Goal: Information Seeking & Learning: Learn about a topic

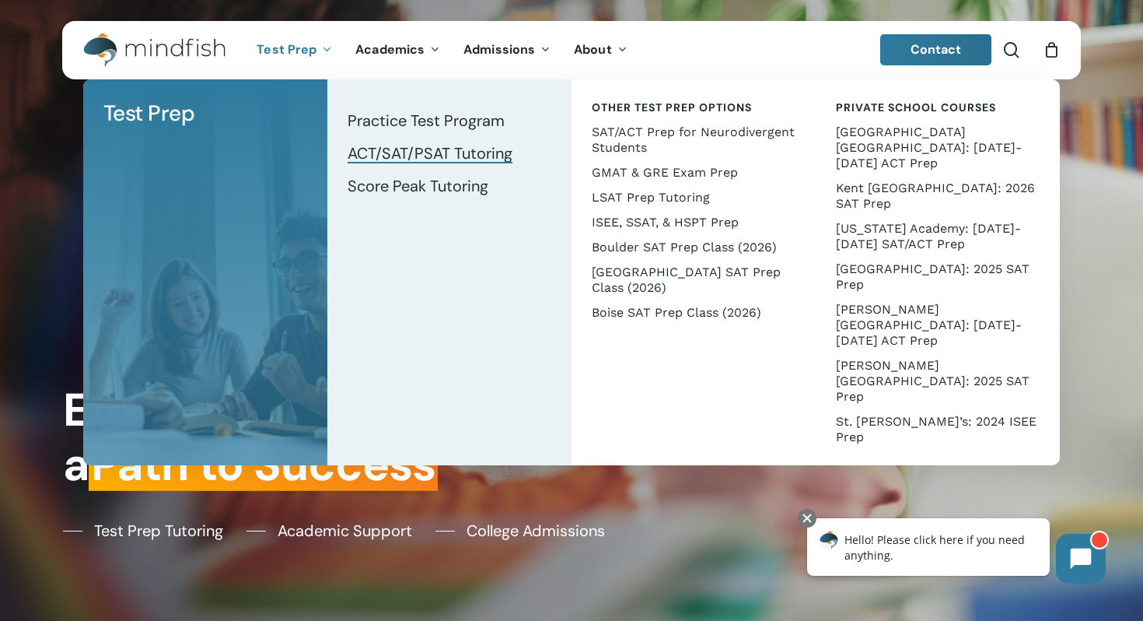
click at [359, 156] on span "ACT/SAT/PSAT Tutoring" at bounding box center [430, 153] width 165 height 20
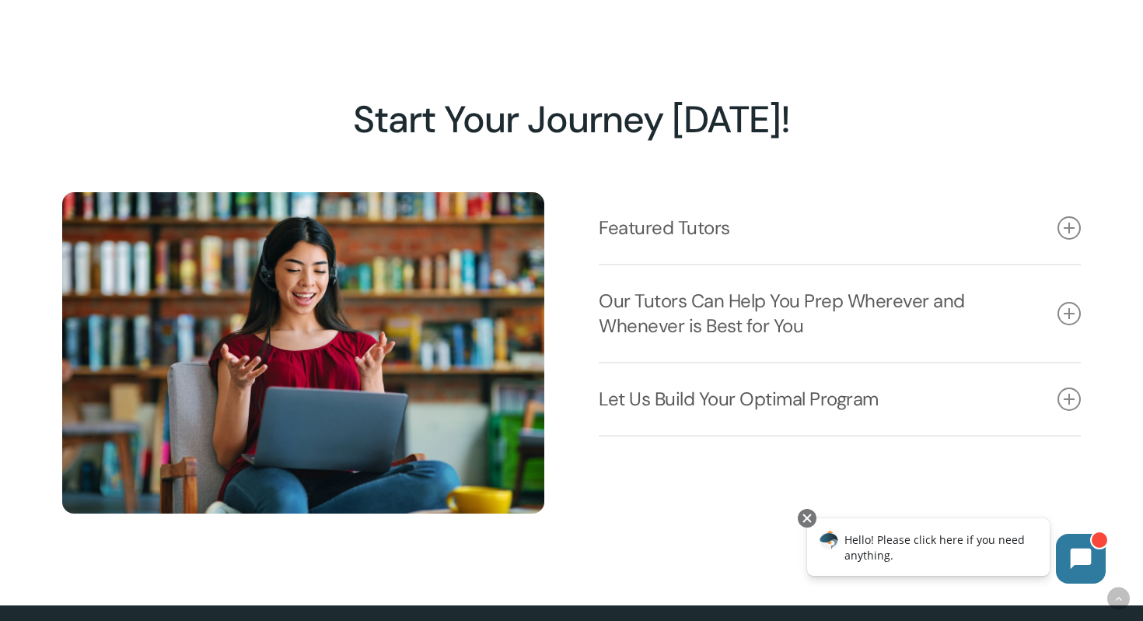
scroll to position [1860, 0]
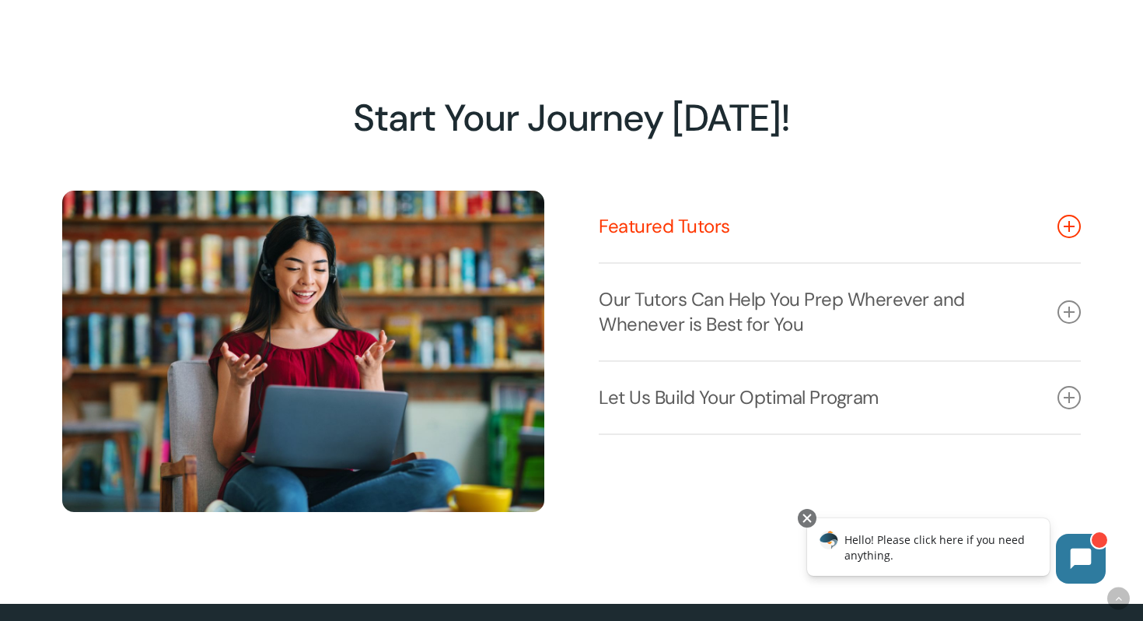
click at [741, 229] on link "Featured Tutors" at bounding box center [840, 227] width 482 height 72
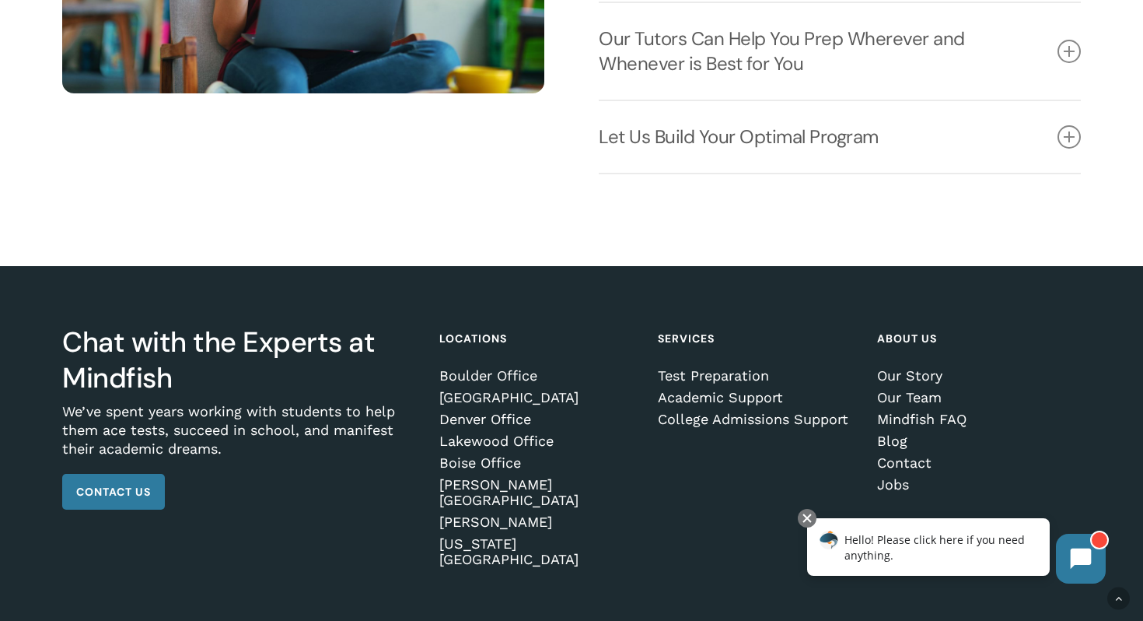
scroll to position [2306, 0]
